Goal: Task Accomplishment & Management: Use online tool/utility

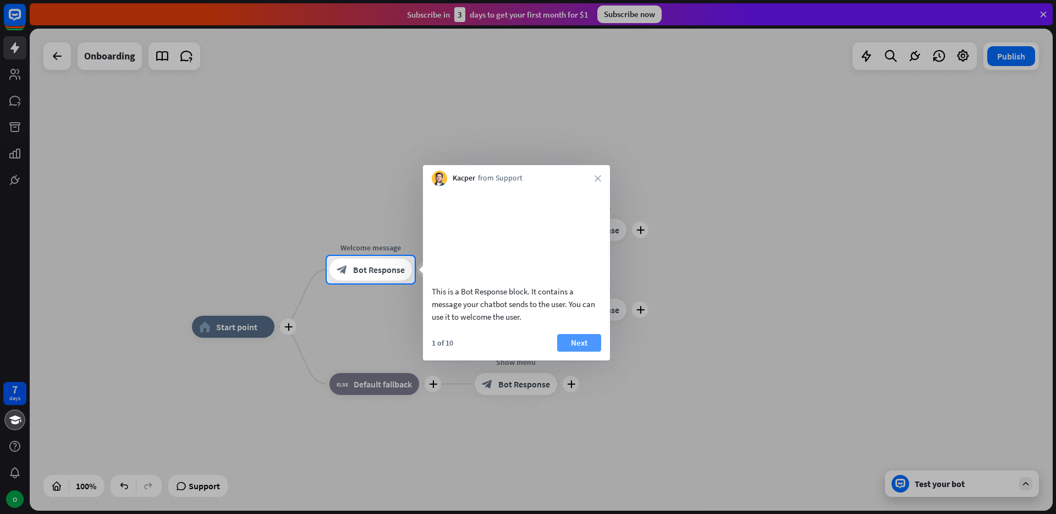
click at [570, 352] on button "Next" at bounding box center [579, 343] width 44 height 18
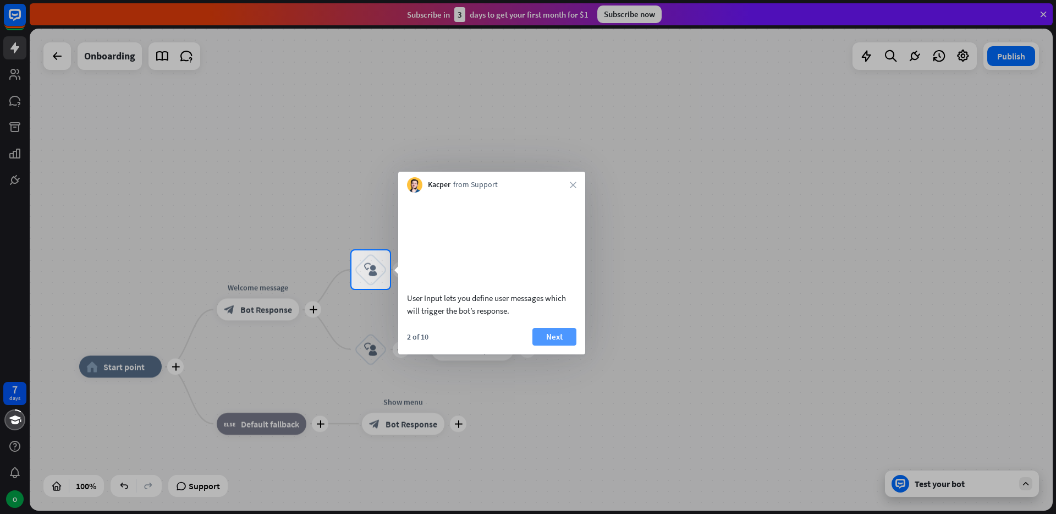
click at [562, 346] on button "Next" at bounding box center [555, 337] width 44 height 18
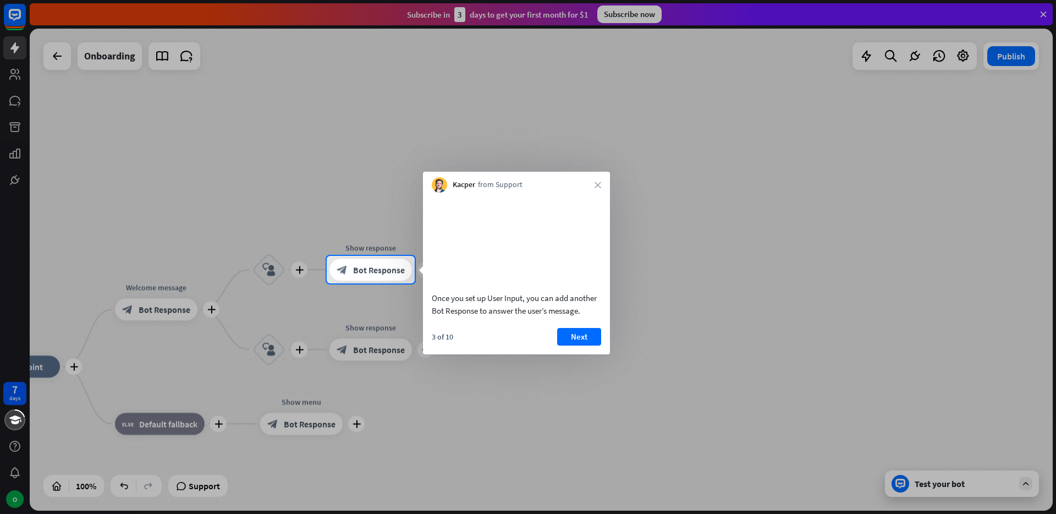
click at [562, 346] on button "Next" at bounding box center [579, 337] width 44 height 18
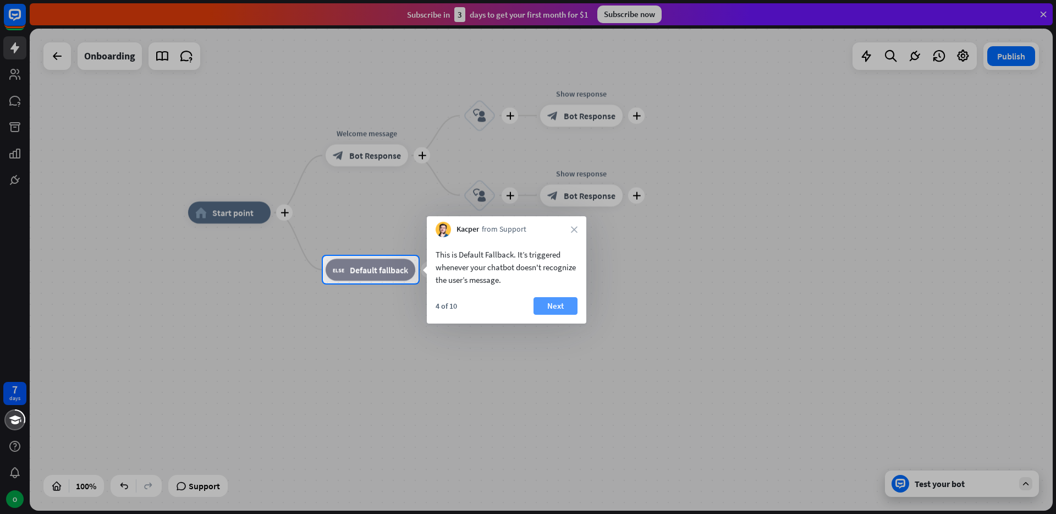
click at [559, 309] on button "Next" at bounding box center [556, 306] width 44 height 18
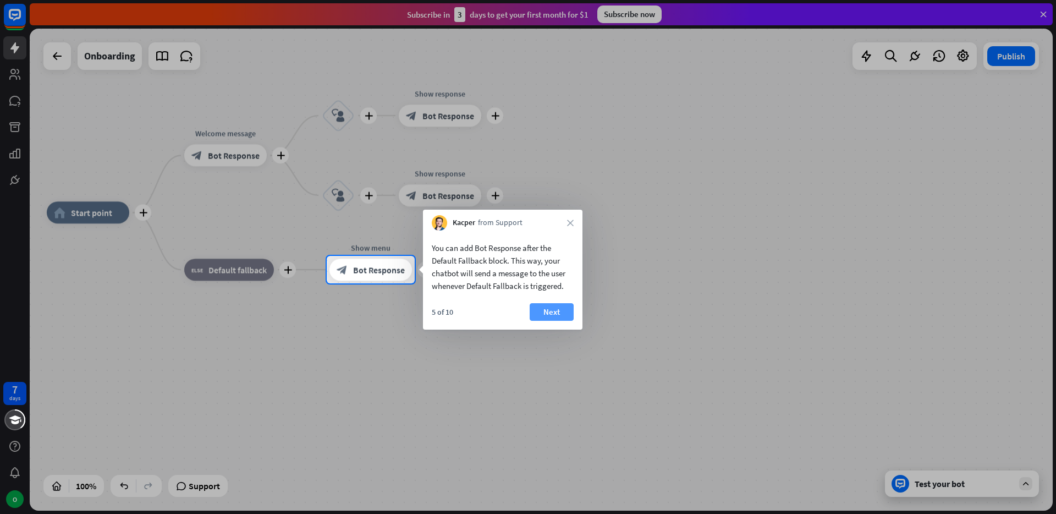
click at [555, 303] on button "Next" at bounding box center [552, 312] width 44 height 18
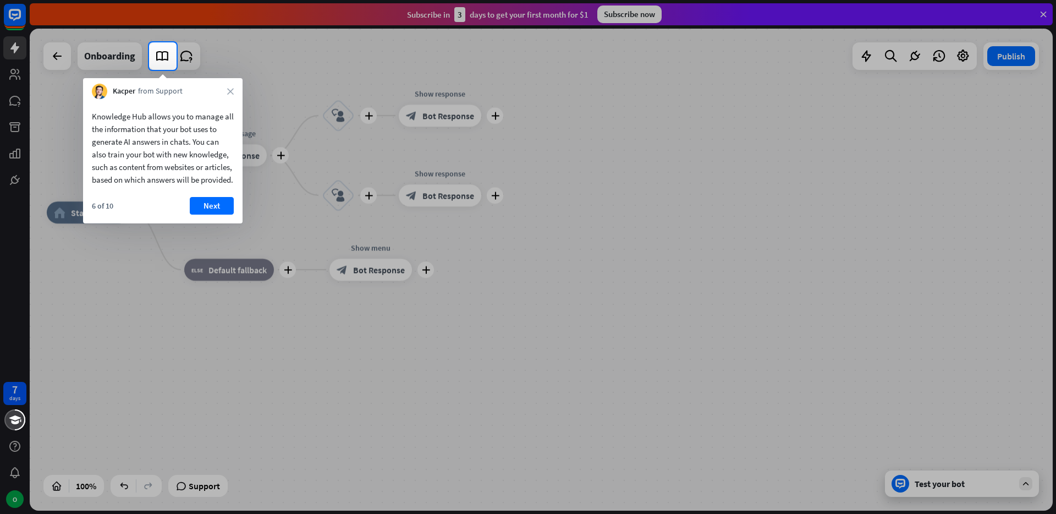
click at [113, 61] on div at bounding box center [74, 56] width 149 height 28
click at [216, 215] on button "Next" at bounding box center [212, 206] width 44 height 18
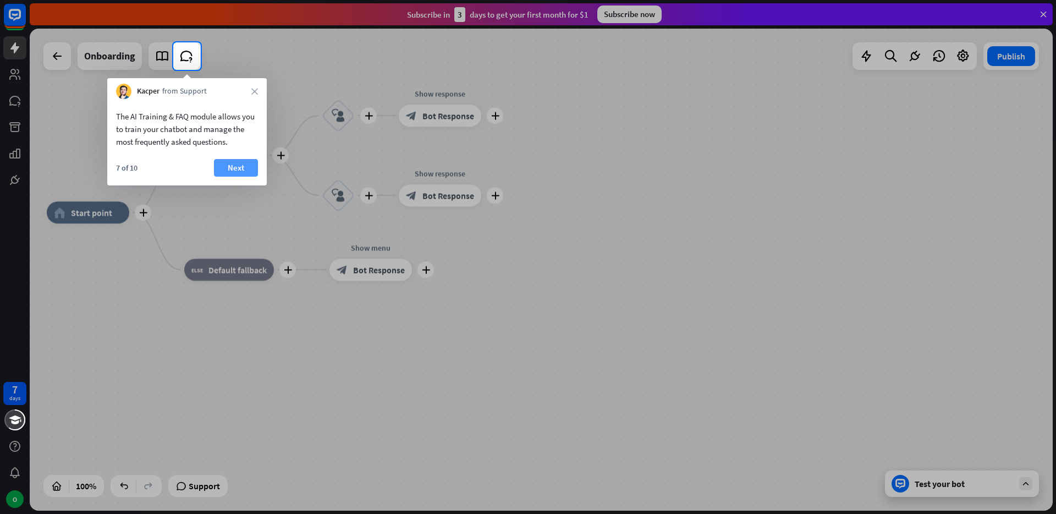
click at [238, 162] on button "Next" at bounding box center [236, 168] width 44 height 18
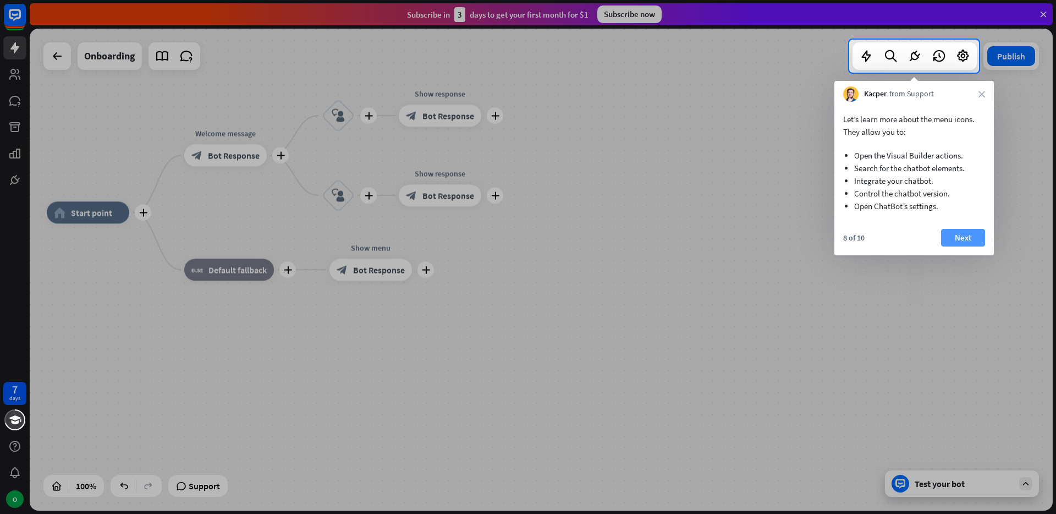
click at [963, 229] on button "Next" at bounding box center [963, 238] width 44 height 18
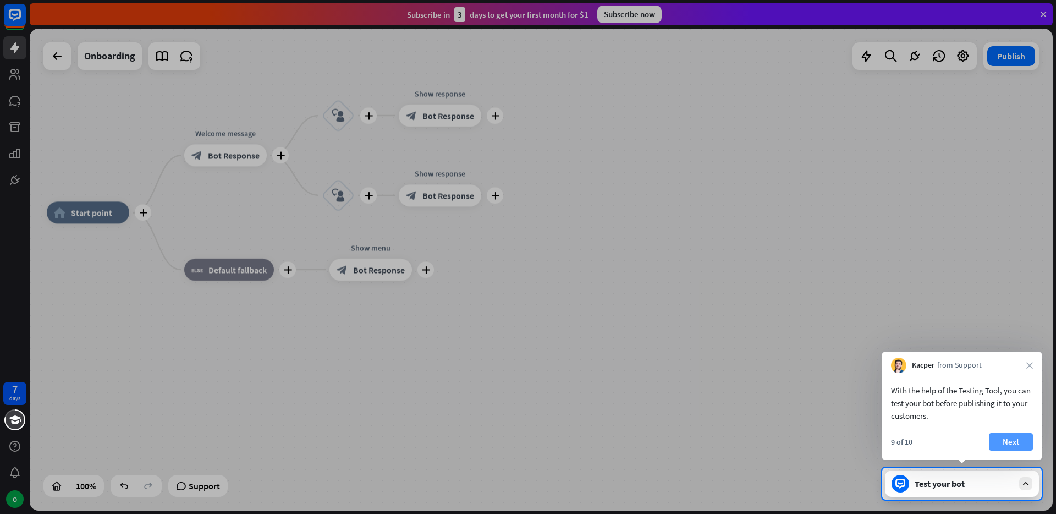
click at [998, 442] on button "Next" at bounding box center [1011, 442] width 44 height 18
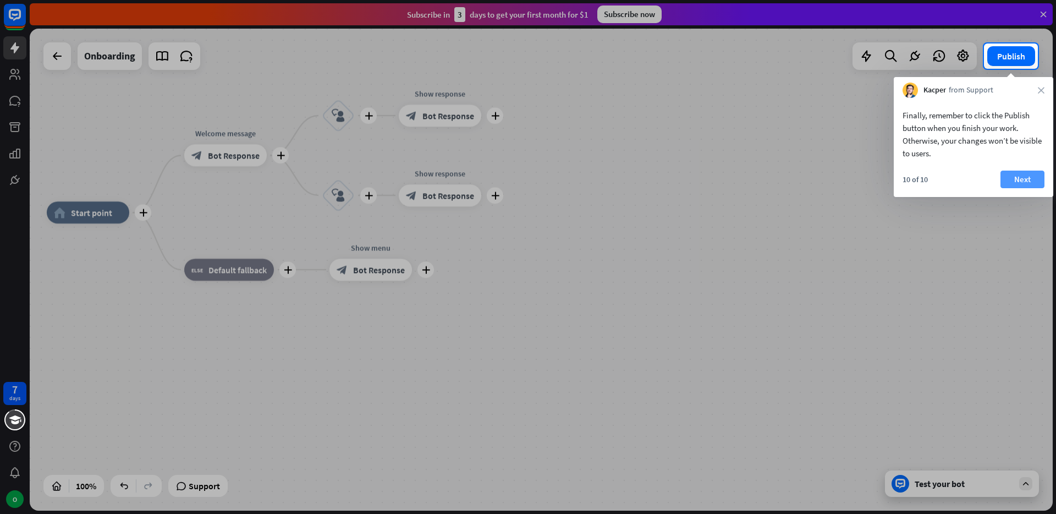
click at [1014, 182] on button "Next" at bounding box center [1023, 180] width 44 height 18
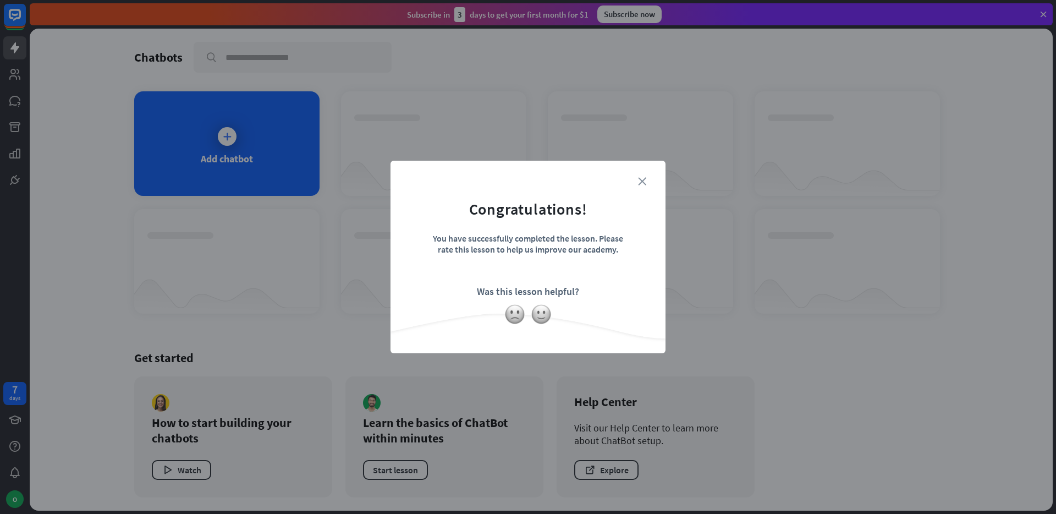
click at [646, 180] on icon "close" at bounding box center [642, 181] width 8 height 8
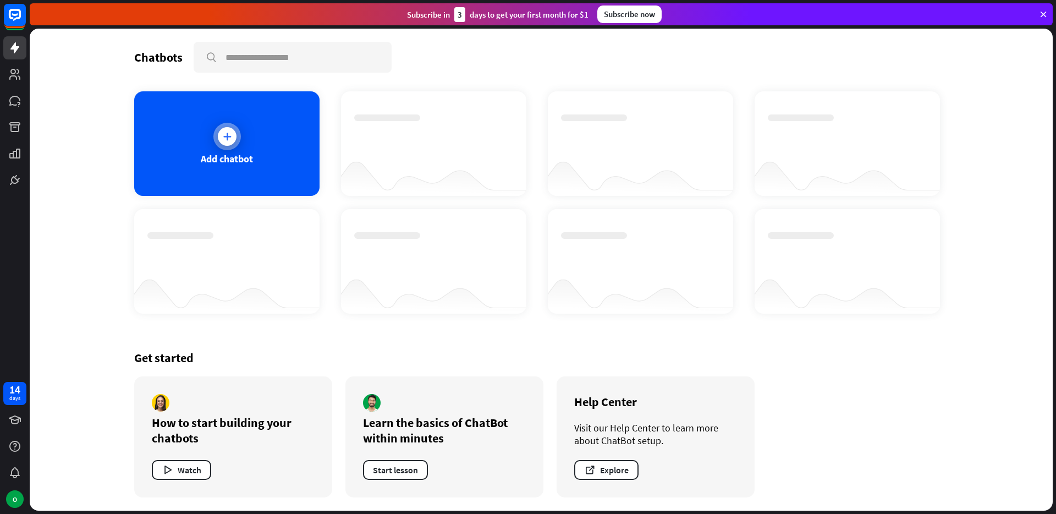
click at [251, 160] on div "Add chatbot" at bounding box center [227, 158] width 52 height 13
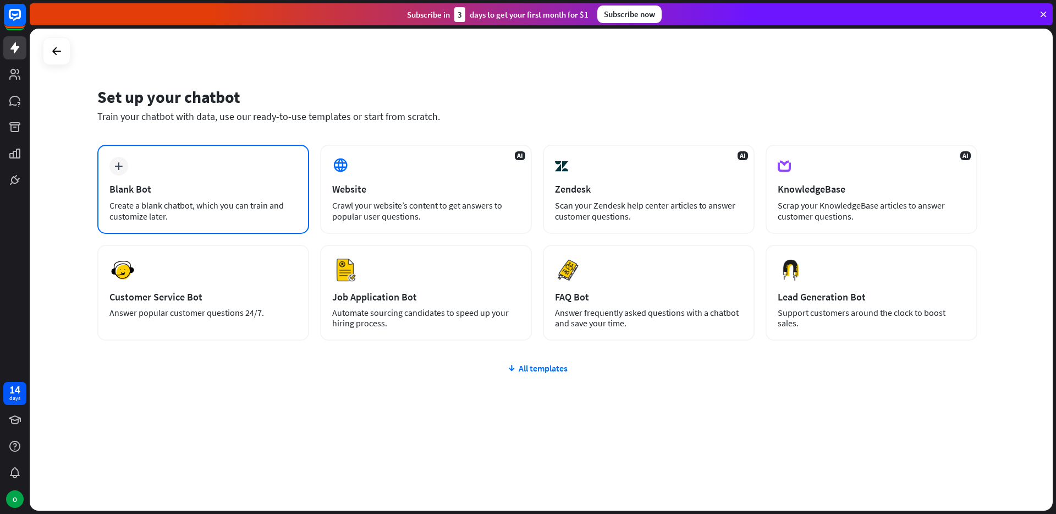
click at [250, 196] on div "plus Blank Bot Create a blank chatbot, which you can train and customize later." at bounding box center [203, 189] width 212 height 89
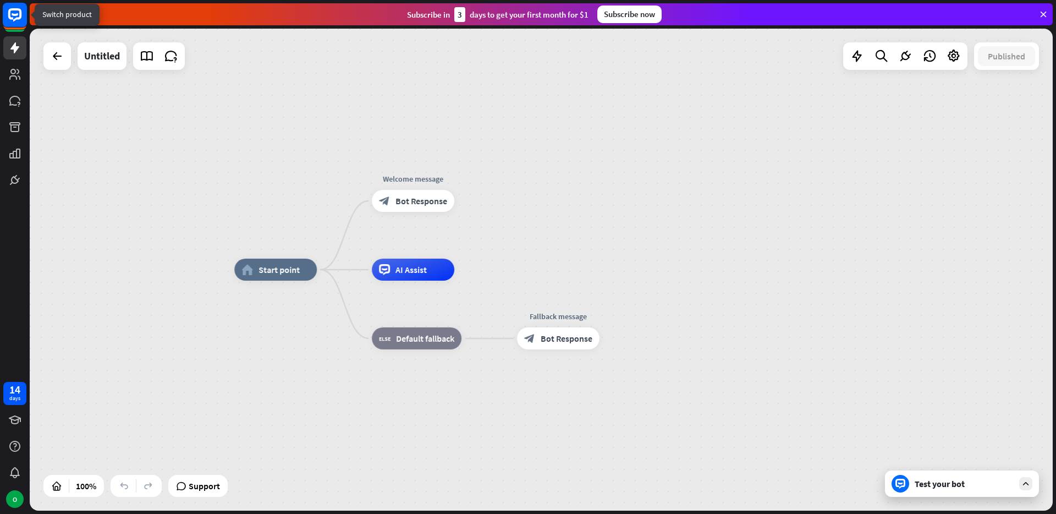
click at [13, 12] on rect at bounding box center [15, 15] width 24 height 24
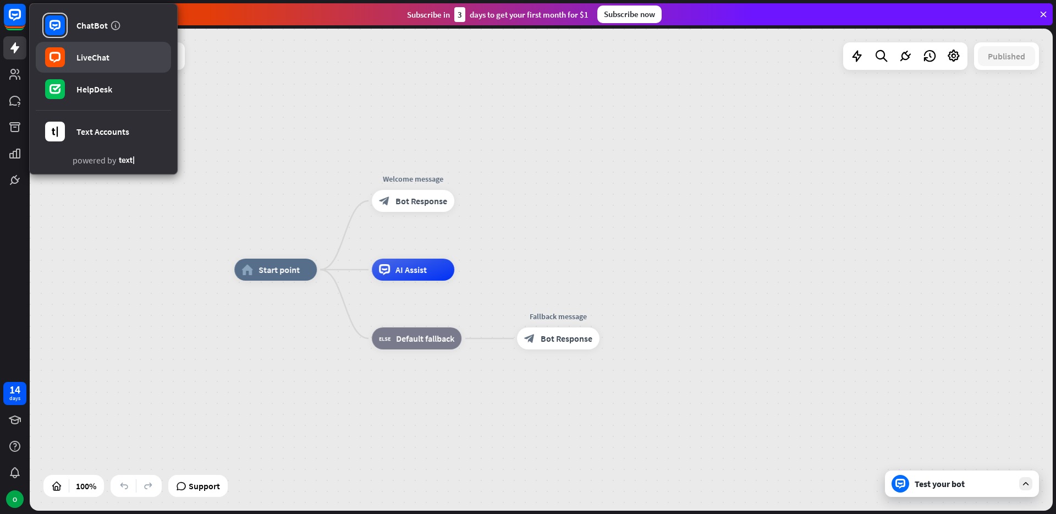
click at [79, 46] on link "LiveChat" at bounding box center [103, 57] width 135 height 31
